Goal: Task Accomplishment & Management: Manage account settings

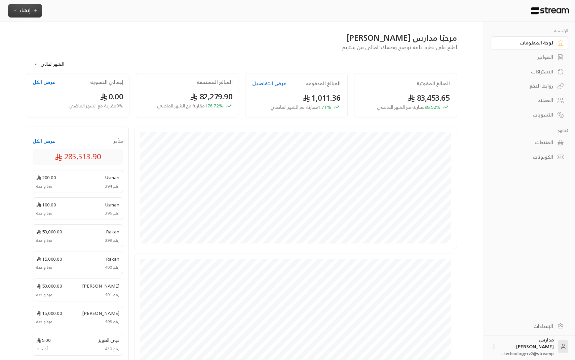
click at [35, 15] on button "إنشاء" at bounding box center [25, 10] width 34 height 13
click at [41, 43] on div "إنشاء فاتورة مرة واحدة بسهولة للمعاملات السريعة." at bounding box center [58, 41] width 85 height 13
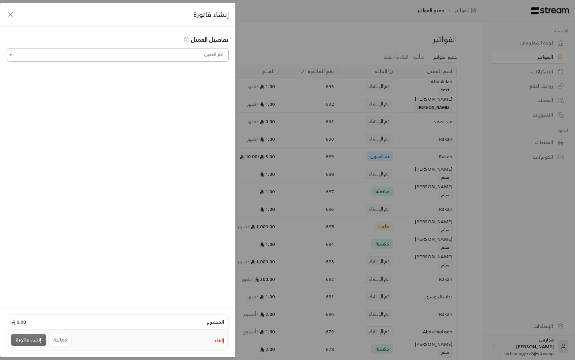
click at [119, 56] on input "اختر العميل" at bounding box center [118, 55] width 222 height 12
type input "*"
click at [200, 58] on input "*******" at bounding box center [118, 55] width 222 height 12
click at [209, 53] on input "**********" at bounding box center [118, 55] width 222 height 12
click at [184, 97] on ul "إضافة عميل جديد [PERSON_NAME] [PERSON_NAME] [PHONE_NUMBER]" at bounding box center [117, 82] width 221 height 35
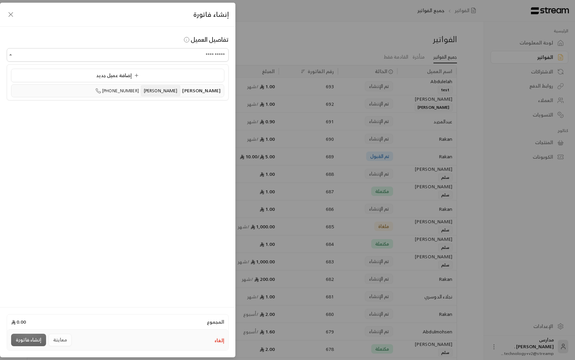
click at [181, 95] on span "[PERSON_NAME]" at bounding box center [161, 90] width 40 height 11
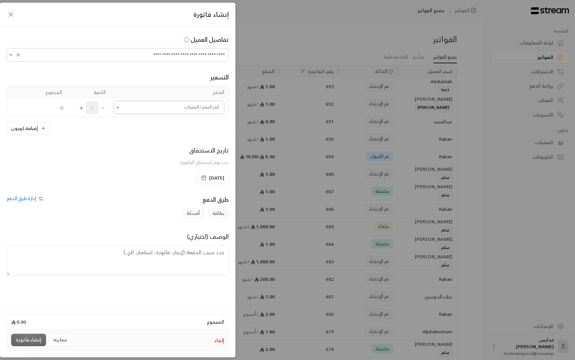
type input "**********"
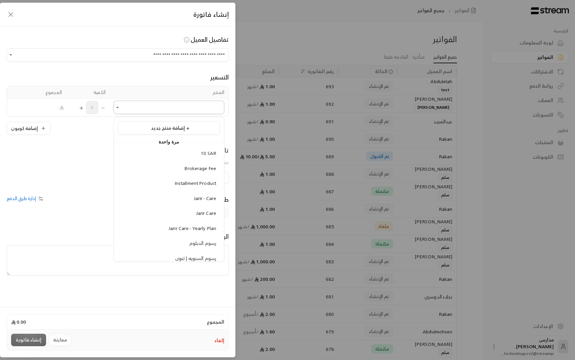
click at [169, 108] on input "اختر العميل" at bounding box center [169, 108] width 111 height 12
click at [176, 151] on div "10 SAR" at bounding box center [169, 153] width 95 height 7
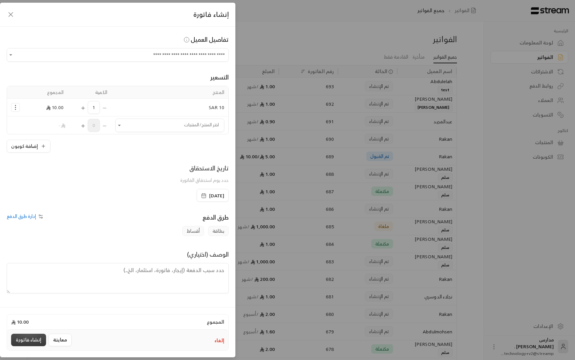
click at [33, 335] on button "إنشاء فاتورة" at bounding box center [28, 339] width 35 height 12
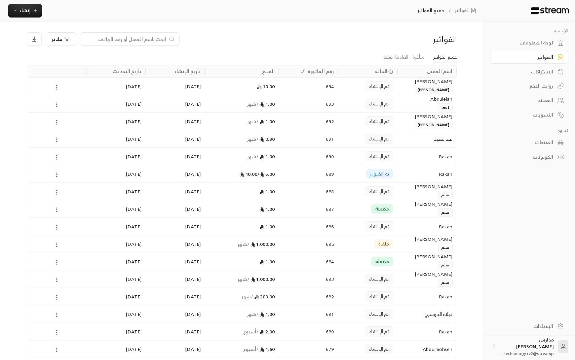
click at [545, 44] on div "لوحة المعلومات" at bounding box center [526, 42] width 54 height 7
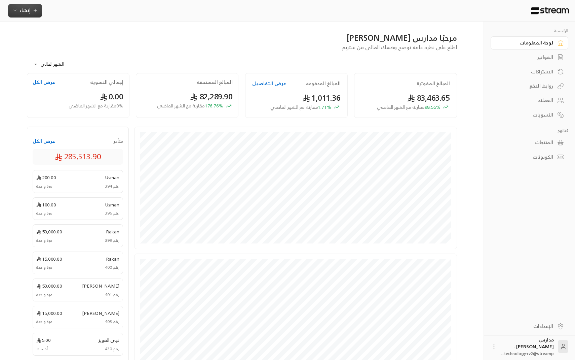
click at [28, 9] on span "إنشاء" at bounding box center [25, 10] width 11 height 8
click at [88, 39] on div "إنشاء فاتورة مرة واحدة بسهولة للمعاملات السريعة." at bounding box center [58, 41] width 85 height 13
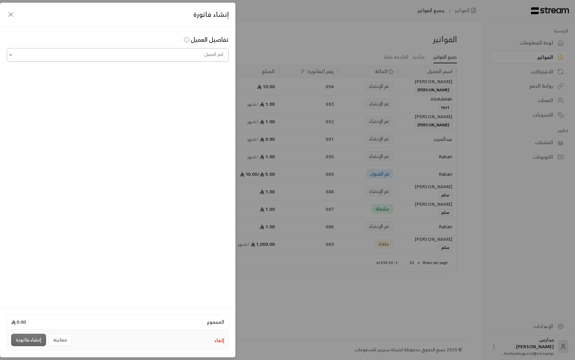
click at [114, 51] on input "اختر العميل" at bounding box center [118, 55] width 222 height 12
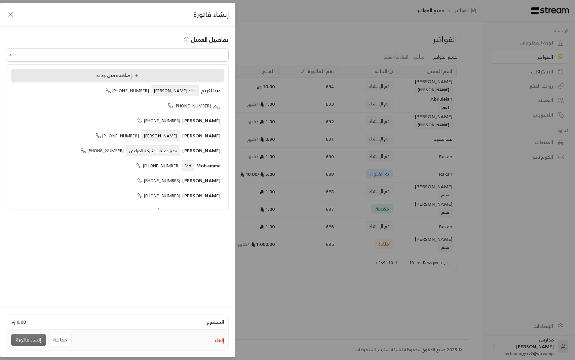
click at [148, 80] on li "إضافة عميل جديد" at bounding box center [117, 75] width 213 height 13
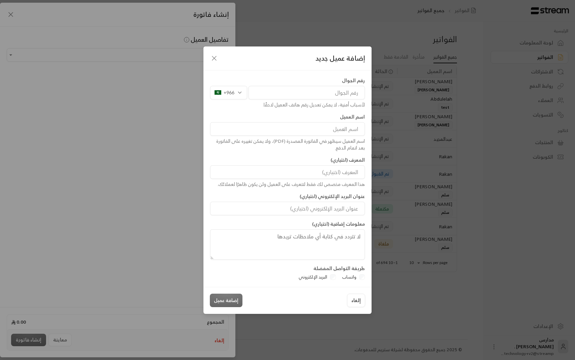
click at [280, 92] on input "tel" at bounding box center [307, 92] width 116 height 13
click at [345, 127] on input at bounding box center [287, 128] width 155 height 13
type input "v"
type input "اشواق"
click at [337, 91] on input "tel" at bounding box center [307, 92] width 116 height 13
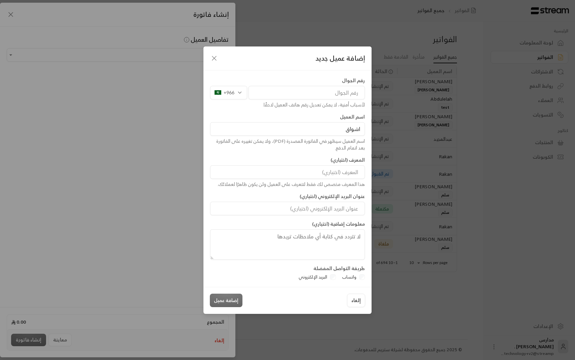
click at [318, 85] on div "رقم الجوال +966 لأسباب أمنية، لا يمكن تعديل رقم هاتف العميل لاحقًا." at bounding box center [287, 92] width 161 height 31
click at [321, 92] on input "tel" at bounding box center [307, 92] width 116 height 13
click at [334, 89] on input "tel" at bounding box center [307, 92] width 116 height 13
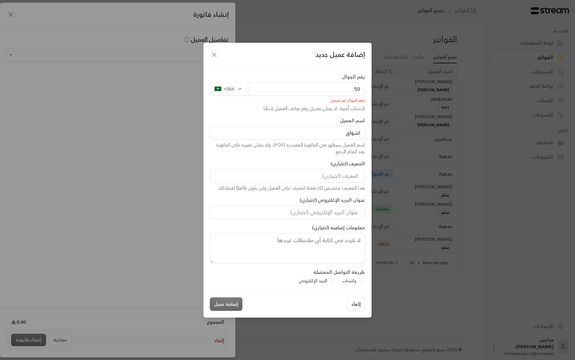
type input "5"
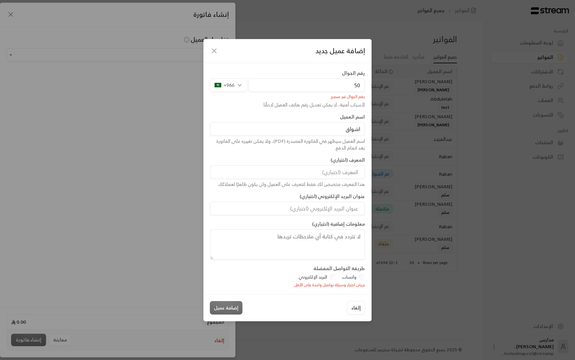
click at [338, 84] on input "50" at bounding box center [307, 84] width 116 height 13
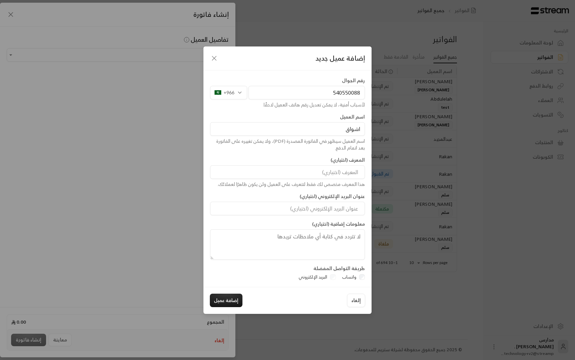
type input "540550088"
click at [334, 170] on input at bounding box center [287, 171] width 155 height 13
click at [277, 161] on div "المعرف (اختياري) هذا المعرف مخصص لك فقط لتتعرف على العميل ولن يكون ظاهرًا لعملا…" at bounding box center [287, 171] width 161 height 31
click at [227, 301] on button "إضافة عميل" at bounding box center [226, 299] width 33 height 13
type input "**********"
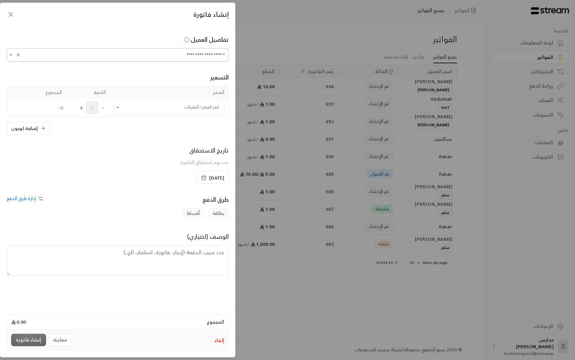
click at [179, 57] on input "**********" at bounding box center [118, 55] width 222 height 12
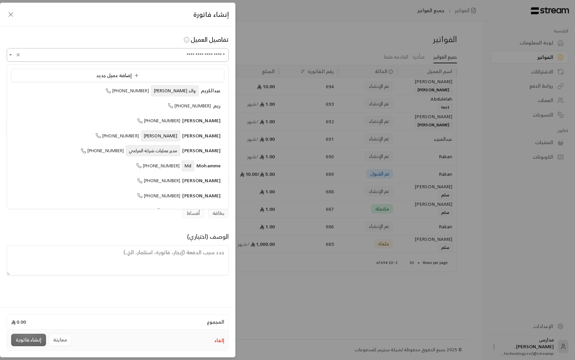
scroll to position [1760, 0]
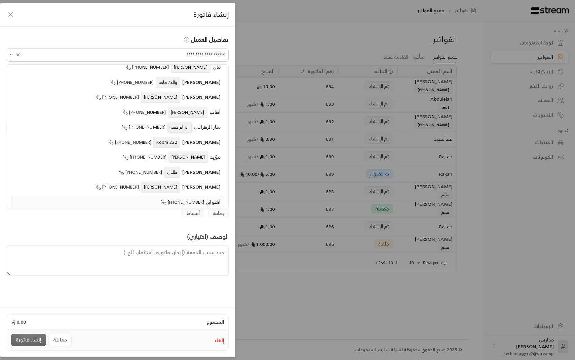
click at [114, 26] on div "إنشاء فاتورة" at bounding box center [117, 15] width 235 height 24
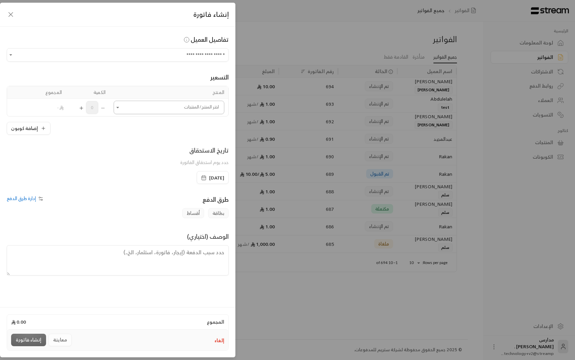
click at [166, 111] on input "اختر العميل" at bounding box center [169, 108] width 111 height 12
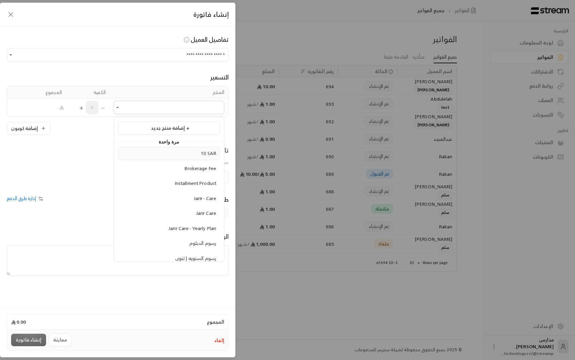
click at [195, 154] on div "10 SAR" at bounding box center [169, 153] width 95 height 7
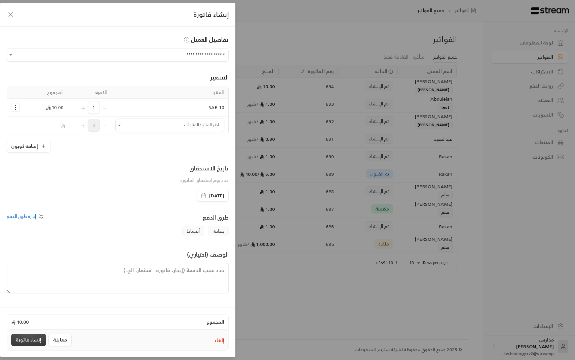
click at [27, 336] on button "إنشاء فاتورة" at bounding box center [28, 339] width 35 height 12
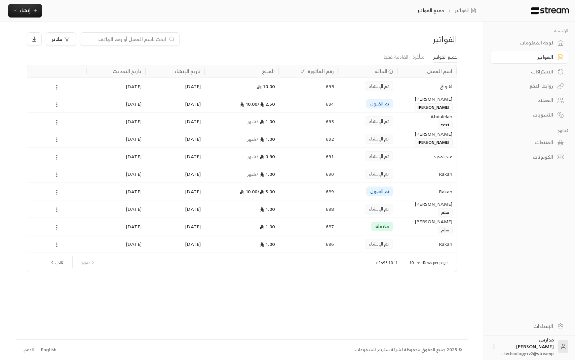
click at [412, 85] on div "اشواق" at bounding box center [426, 86] width 51 height 17
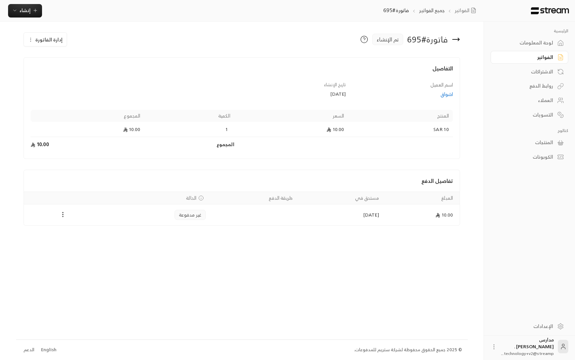
click at [63, 219] on td "Payments" at bounding box center [63, 214] width 78 height 21
click at [63, 212] on circle "Payments" at bounding box center [63, 212] width 1 height 1
click at [76, 231] on li "تغيير الحالة الى مدفوعة" at bounding box center [86, 232] width 49 height 12
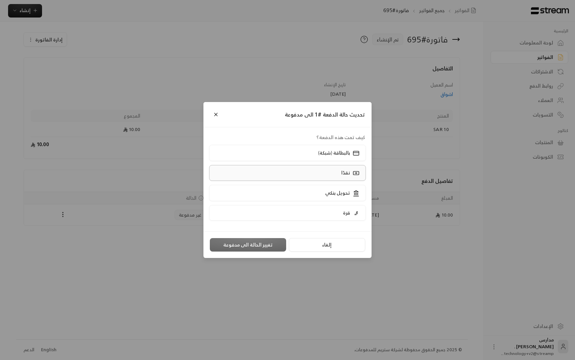
click at [262, 169] on label "نقدًا" at bounding box center [287, 173] width 157 height 16
click at [251, 247] on button "تغيير الحالة الى مدفوعة" at bounding box center [248, 244] width 76 height 13
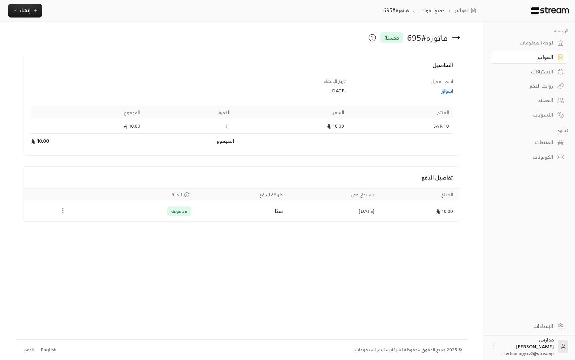
click at [543, 45] on div "لوحة المعلومات" at bounding box center [526, 42] width 54 height 7
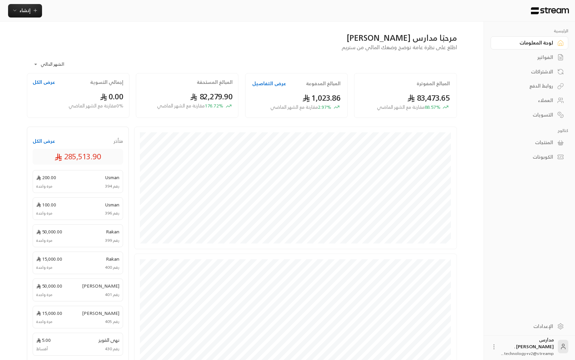
click at [42, 142] on button "عرض الكل" at bounding box center [44, 141] width 23 height 7
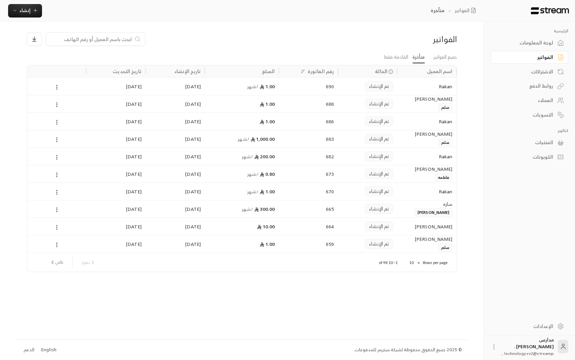
click at [555, 72] on link "الاشتراكات" at bounding box center [530, 71] width 78 height 13
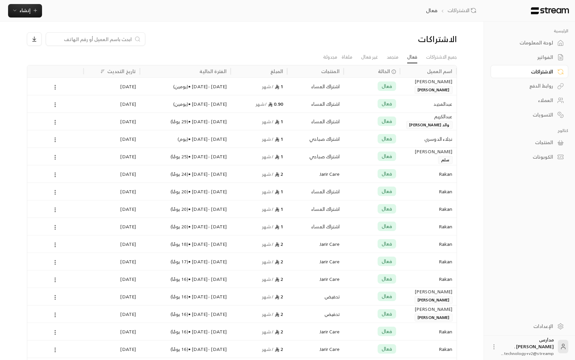
click at [251, 83] on div "1 / شهر" at bounding box center [259, 86] width 48 height 17
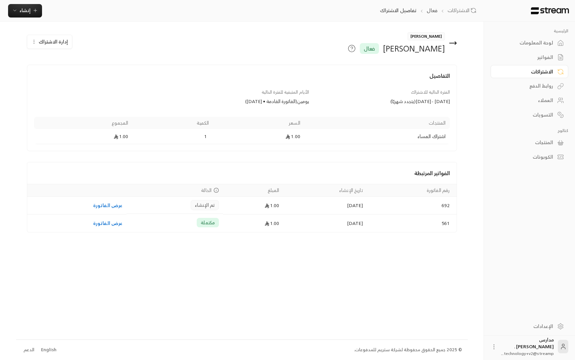
click at [63, 41] on span "إدارة الاشتراك" at bounding box center [53, 41] width 29 height 8
click at [84, 75] on span "تجميد الاشتراك" at bounding box center [88, 74] width 29 height 6
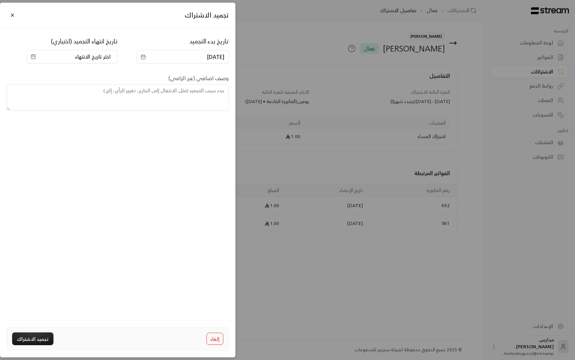
click at [32, 346] on div "إلغاء تجميد الاشتراك" at bounding box center [118, 338] width 228 height 23
click at [32, 342] on button "تجميد الاشتراك" at bounding box center [32, 338] width 41 height 12
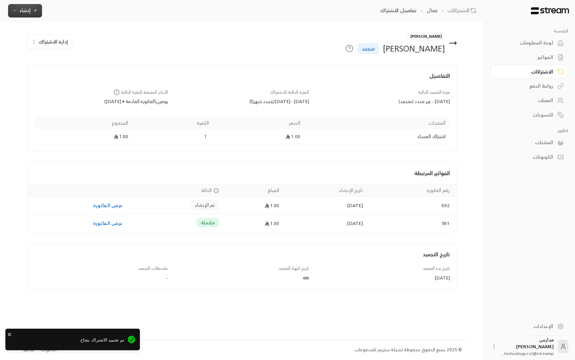
click at [21, 6] on button "إنشاء" at bounding box center [25, 10] width 34 height 13
click at [48, 57] on div "اشتراك" at bounding box center [58, 58] width 85 height 8
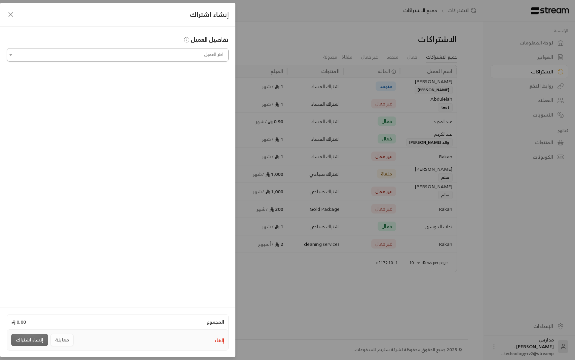
click at [196, 56] on input "اختر العميل" at bounding box center [118, 55] width 222 height 12
click at [211, 86] on li "اشواق [PHONE_NUMBER]" at bounding box center [117, 90] width 213 height 13
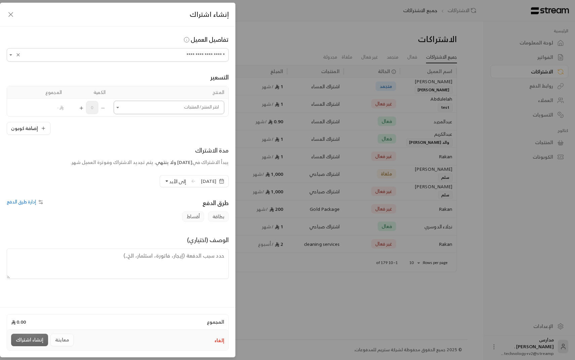
type input "**********"
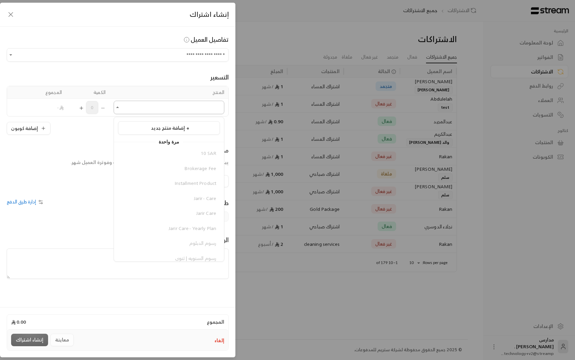
click at [140, 105] on input "اختر العميل" at bounding box center [169, 108] width 111 height 12
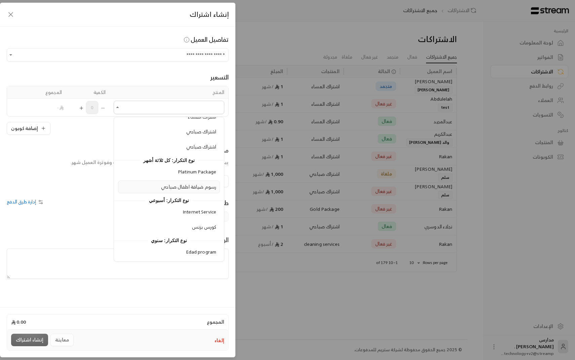
click at [185, 187] on span "رسوم ضيافة اطفال صباحي" at bounding box center [188, 186] width 55 height 8
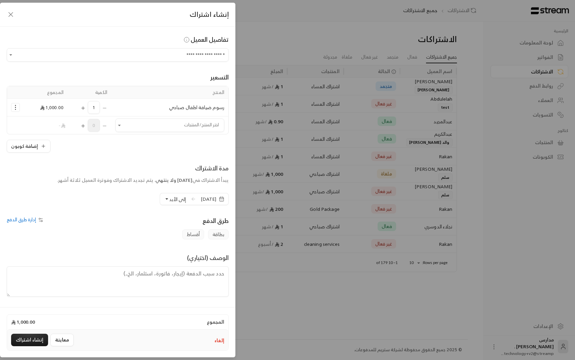
click at [13, 106] on icon "Selected Products" at bounding box center [15, 107] width 7 height 7
click at [33, 139] on link "إزالة المنتج" at bounding box center [37, 136] width 42 height 12
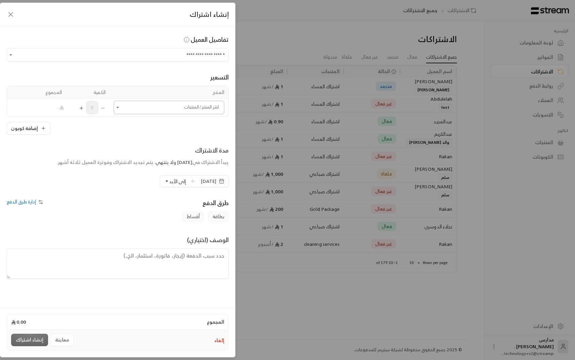
click at [123, 103] on input "اختر العميل" at bounding box center [169, 108] width 111 height 12
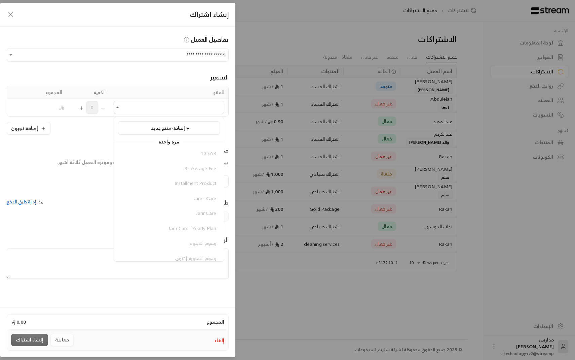
scroll to position [163, 0]
click at [195, 197] on span "اشتراك المساء" at bounding box center [202, 194] width 28 height 8
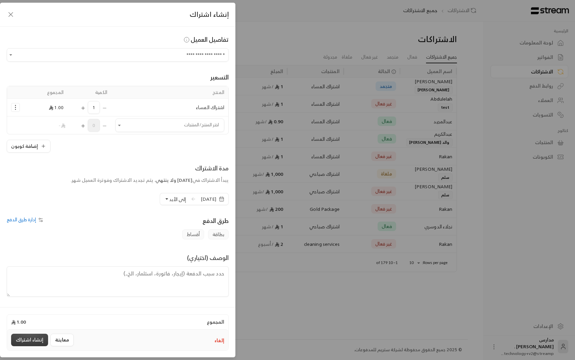
click at [33, 340] on button "إنشاء اشتراك" at bounding box center [29, 339] width 37 height 12
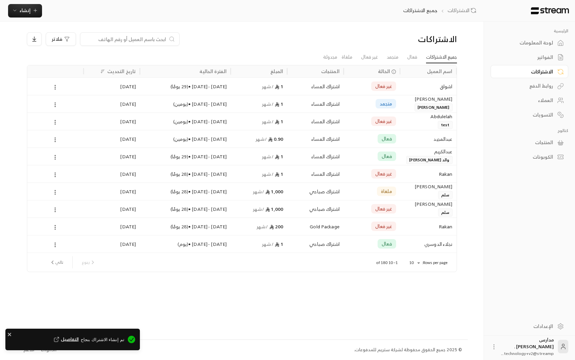
click at [285, 85] on div "1 / شهر" at bounding box center [259, 85] width 57 height 17
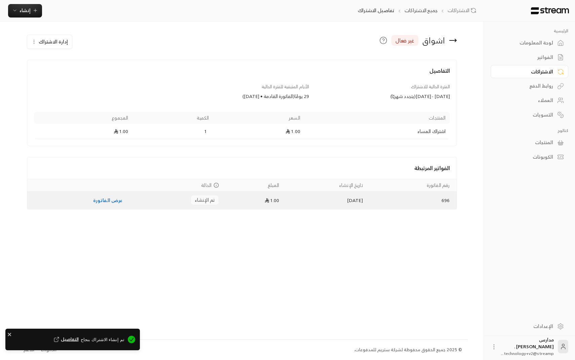
click at [106, 206] on td "عرض الفاتورة" at bounding box center [77, 199] width 100 height 17
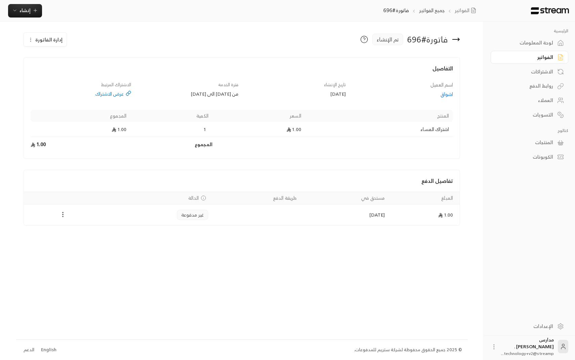
click at [63, 214] on icon "Payments" at bounding box center [63, 214] width 7 height 7
click at [100, 228] on li "تغيير الحالة الى مدفوعة" at bounding box center [86, 232] width 49 height 12
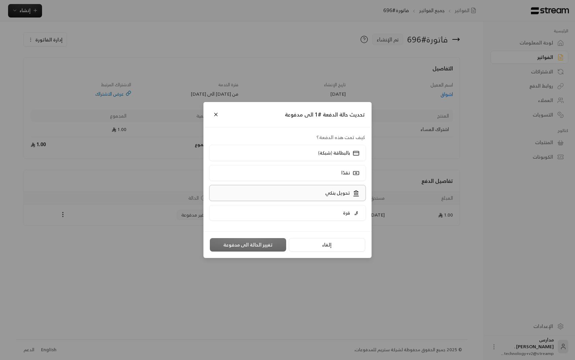
click at [285, 187] on label "تحويل بنكي" at bounding box center [287, 193] width 157 height 16
click at [246, 245] on button "تغيير الحالة الى مدفوعة" at bounding box center [248, 244] width 76 height 13
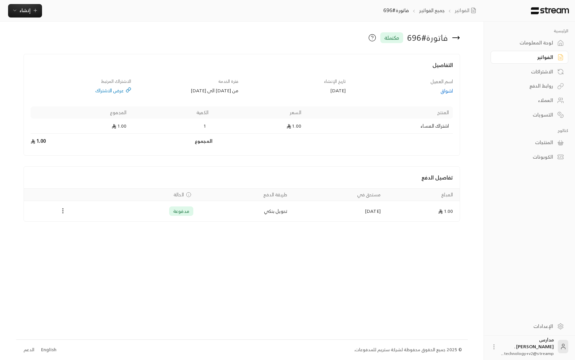
click at [120, 93] on div "عرض الاشتراك" at bounding box center [81, 90] width 101 height 7
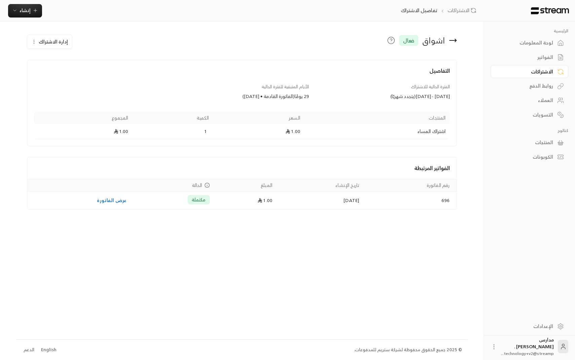
click at [59, 43] on span "إدارة الاشتراك" at bounding box center [53, 41] width 29 height 8
click at [78, 72] on span "تجميد الاشتراك" at bounding box center [88, 74] width 29 height 6
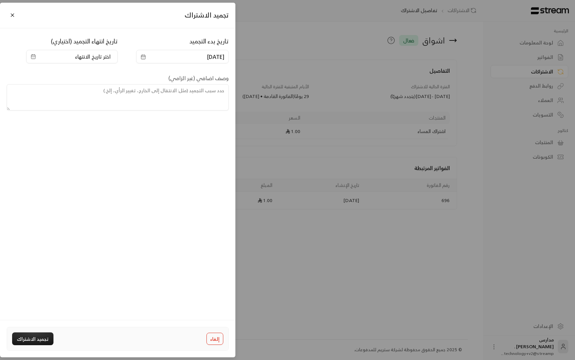
click at [98, 58] on span "اختر تاريخ الانتهاء" at bounding box center [93, 56] width 36 height 8
click at [81, 147] on button "26" at bounding box center [83, 149] width 11 height 11
click at [71, 61] on div "[DATE]" at bounding box center [71, 56] width 91 height 13
click at [71, 59] on span "[DATE]" at bounding box center [69, 56] width 76 height 8
click at [71, 150] on button "27" at bounding box center [68, 149] width 11 height 11
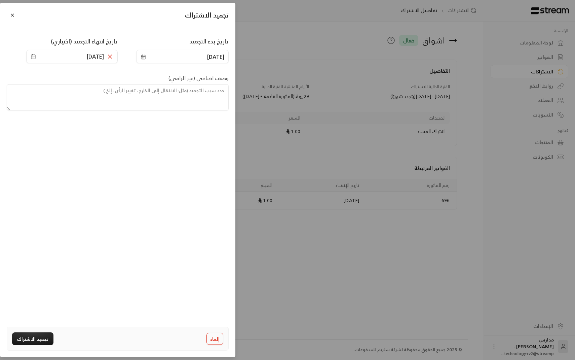
click at [64, 55] on span "[DATE]" at bounding box center [69, 56] width 76 height 8
click at [56, 149] on button "28" at bounding box center [56, 149] width 11 height 11
click at [36, 339] on button "تجميد الاشتراك" at bounding box center [32, 338] width 41 height 12
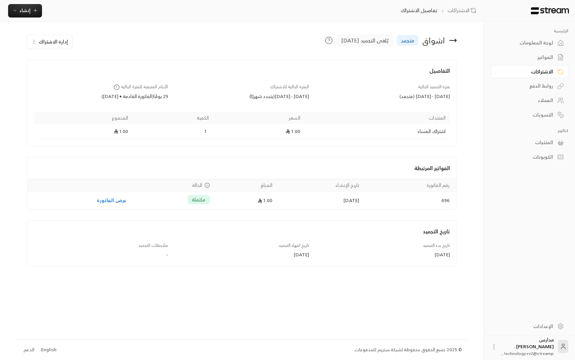
click at [44, 44] on span "إدارة الاشتراك" at bounding box center [53, 41] width 29 height 8
click at [73, 63] on div "تحديث فترة التجميد للاشتراك" at bounding box center [82, 61] width 94 height 7
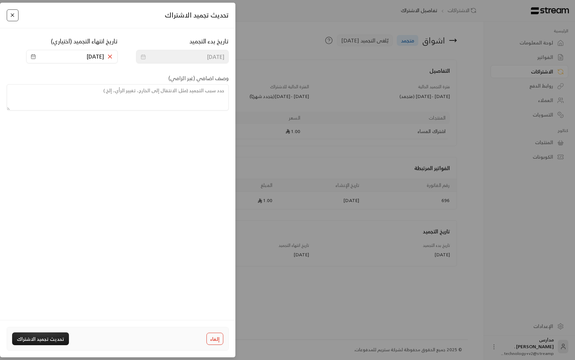
click at [12, 11] on button "Close" at bounding box center [13, 15] width 12 height 12
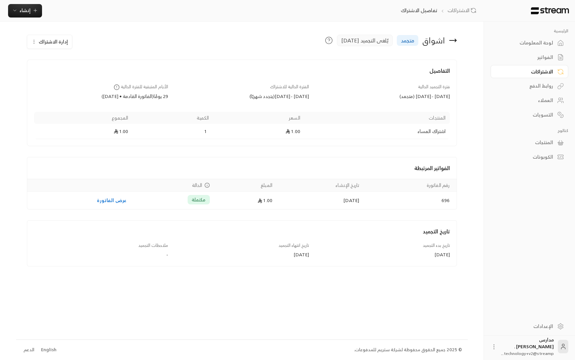
click at [58, 40] on span "إدارة الاشتراك" at bounding box center [53, 41] width 29 height 8
click at [81, 72] on span "فعّل الاشتراك المجمّد الان" at bounding box center [104, 74] width 50 height 6
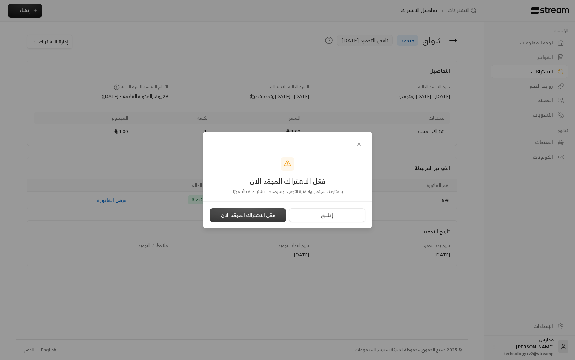
click at [261, 216] on button "فعّل الاشتراك المجمّد الان" at bounding box center [248, 214] width 76 height 13
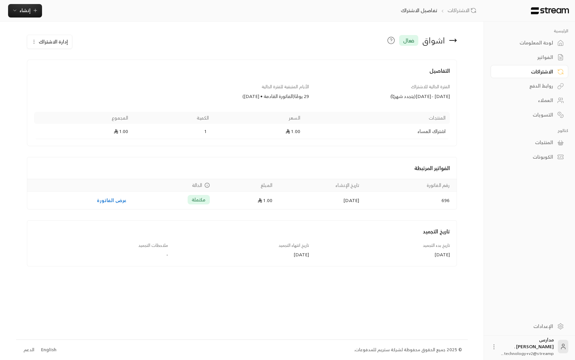
click at [518, 45] on div "لوحة المعلومات" at bounding box center [526, 42] width 54 height 7
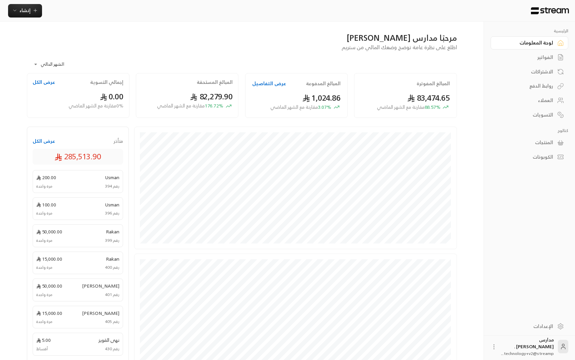
click at [545, 140] on div "المنتجات" at bounding box center [526, 142] width 54 height 7
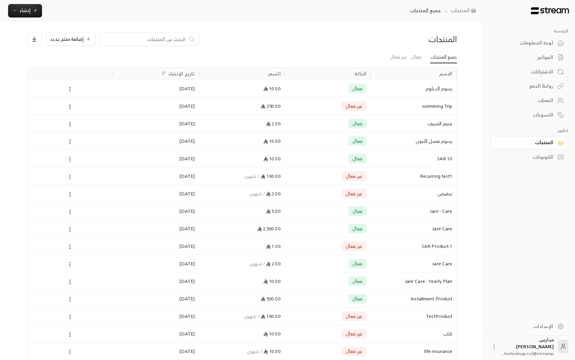
click at [538, 160] on div "الكوبونات" at bounding box center [526, 156] width 54 height 7
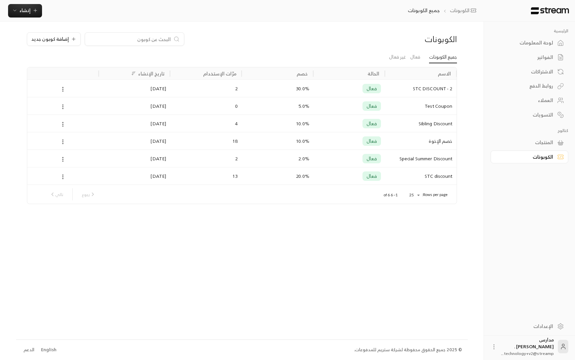
click at [548, 326] on div "الإعدادات" at bounding box center [526, 326] width 54 height 7
